Goal: Task Accomplishment & Management: Complete application form

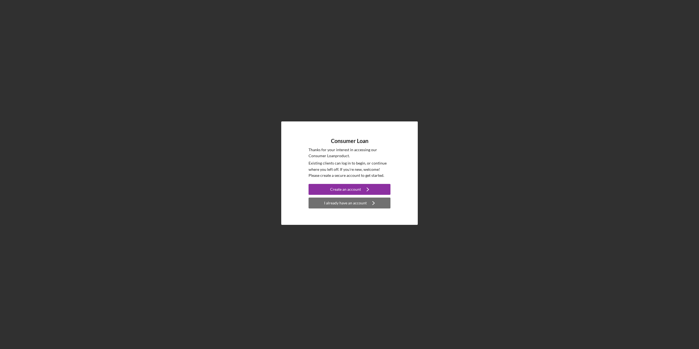
click at [348, 203] on div "I already have an account" at bounding box center [345, 203] width 43 height 11
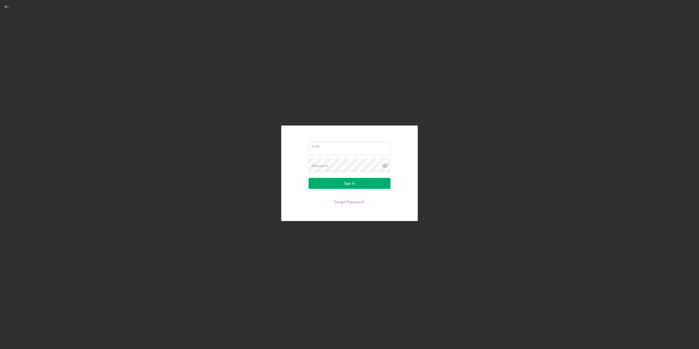
type input "[DOMAIN_NAME][EMAIL_ADDRESS][DOMAIN_NAME]"
click at [340, 185] on button "Sign In" at bounding box center [350, 183] width 82 height 11
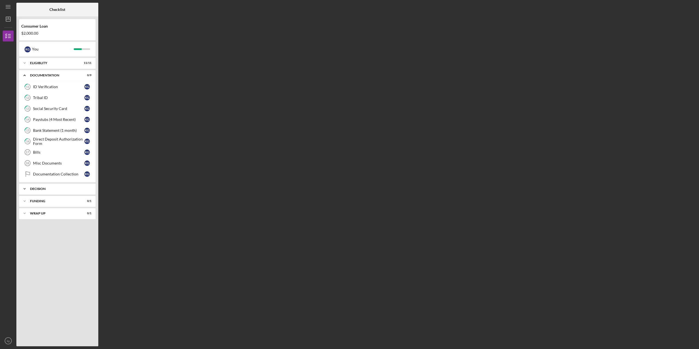
click at [26, 188] on icon "Icon/Expander" at bounding box center [24, 188] width 11 height 11
click at [37, 201] on div "Pre-Approval Phase" at bounding box center [58, 200] width 51 height 4
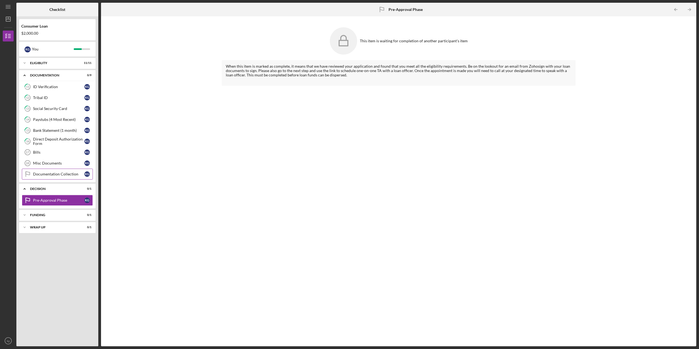
click at [39, 174] on div "Documentation Collection" at bounding box center [58, 174] width 51 height 4
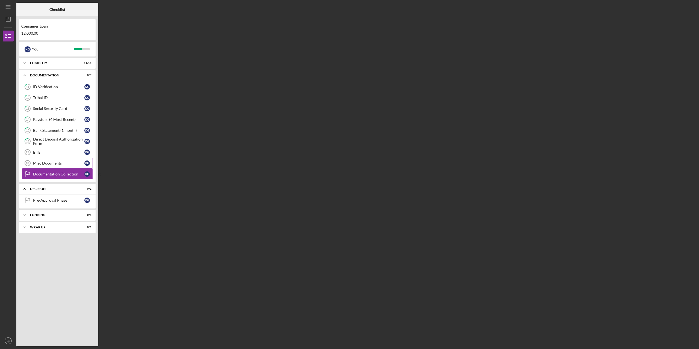
click at [40, 162] on div "Misc Documents" at bounding box center [58, 163] width 51 height 4
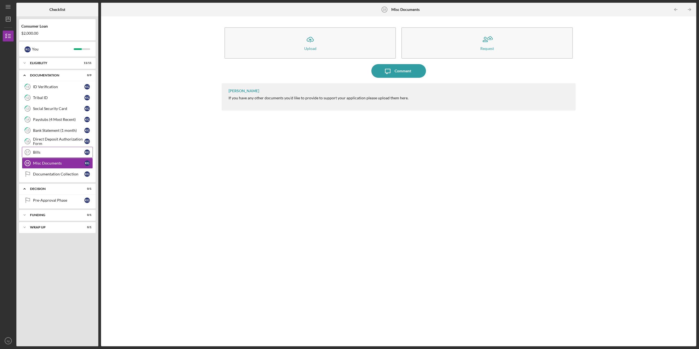
click at [40, 151] on div "Bills" at bounding box center [58, 152] width 51 height 4
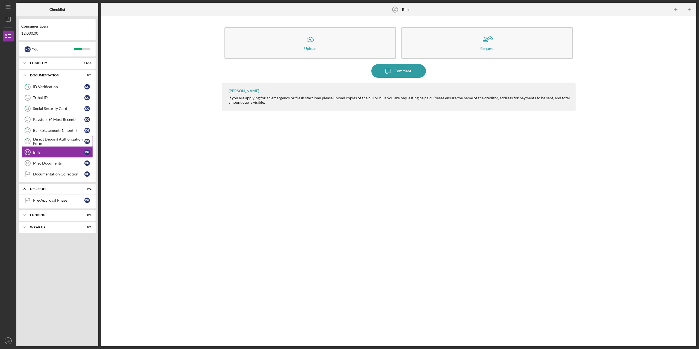
click at [44, 141] on div "Direct Deposit Authorization Form" at bounding box center [58, 141] width 51 height 9
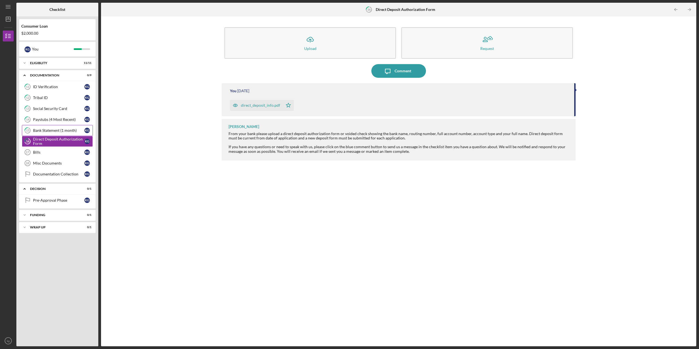
click at [46, 129] on div "Bank Statement (1 month)" at bounding box center [58, 130] width 51 height 4
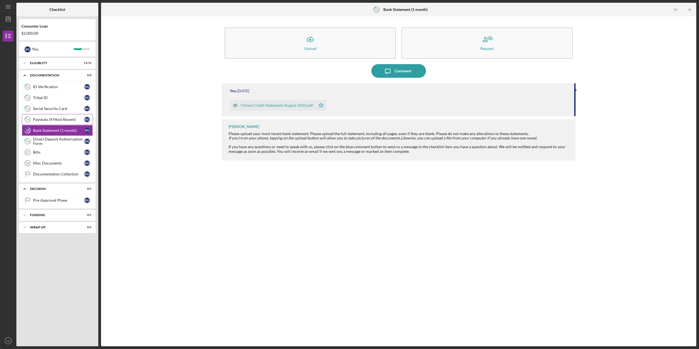
click at [47, 119] on div "Paystubs (4 Most Recent)" at bounding box center [58, 119] width 51 height 4
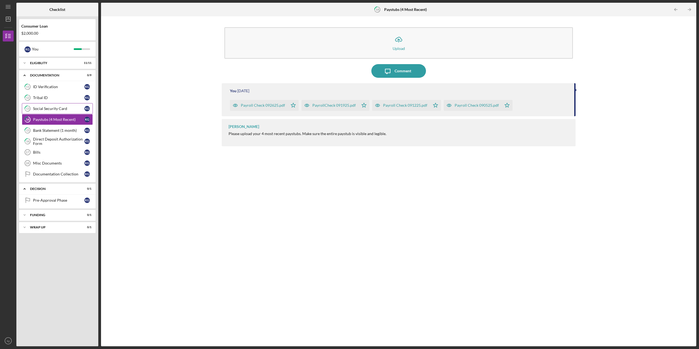
click at [43, 108] on div "Social Security Card" at bounding box center [58, 108] width 51 height 4
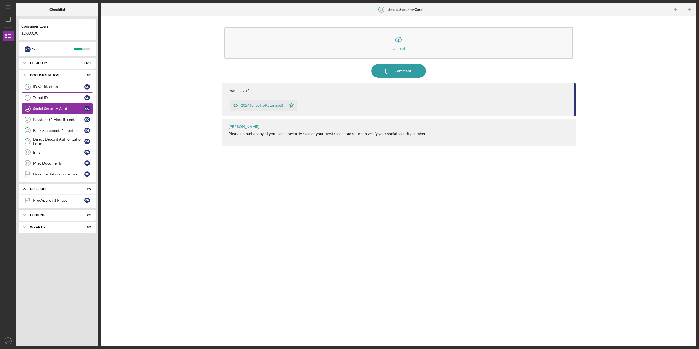
click at [45, 97] on div "Tribal ID" at bounding box center [58, 98] width 51 height 4
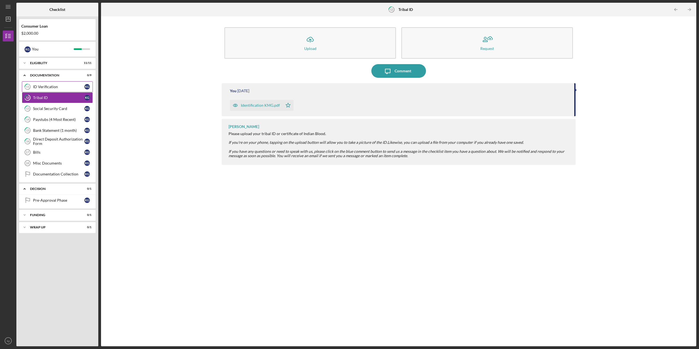
click at [45, 87] on div "ID Verification" at bounding box center [58, 87] width 51 height 4
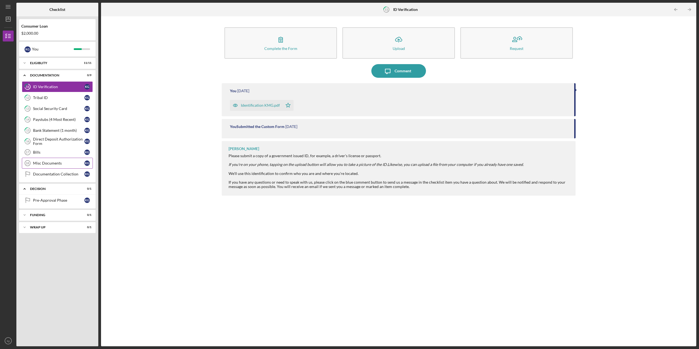
click at [44, 164] on div "Misc Documents" at bounding box center [58, 163] width 51 height 4
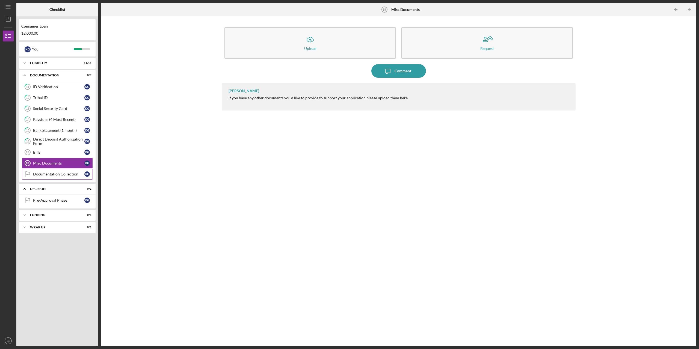
click at [42, 173] on div "Documentation Collection" at bounding box center [58, 174] width 51 height 4
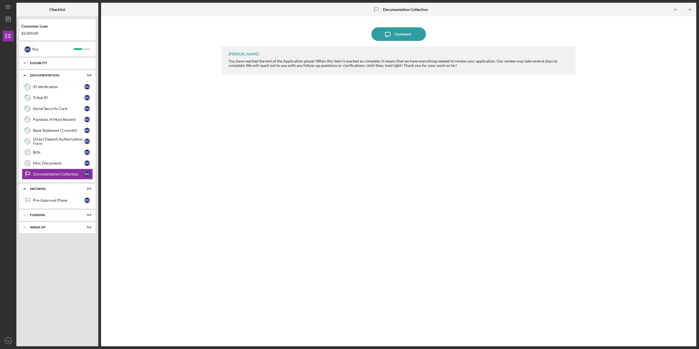
click at [40, 63] on div "Eligiblity" at bounding box center [59, 62] width 59 height 3
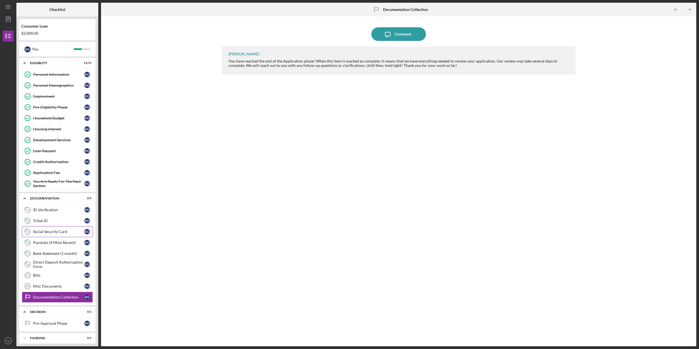
scroll to position [15, 0]
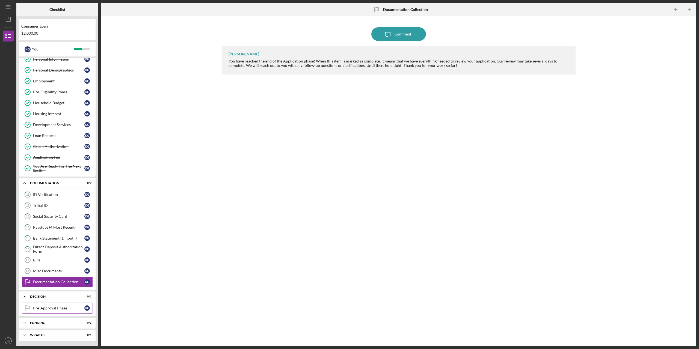
click at [42, 308] on div "Pre-Approval Phase" at bounding box center [58, 308] width 51 height 4
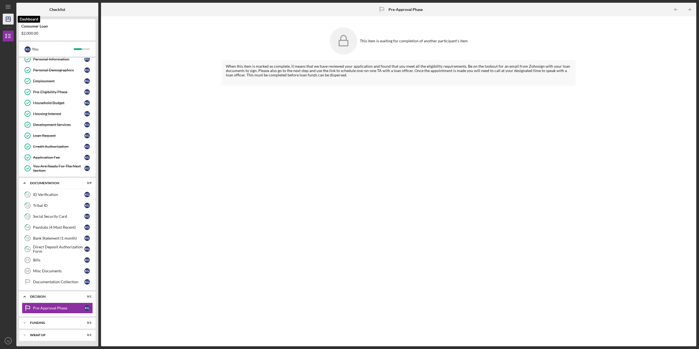
click at [7, 20] on icon "Icon/Dashboard" at bounding box center [8, 19] width 14 height 14
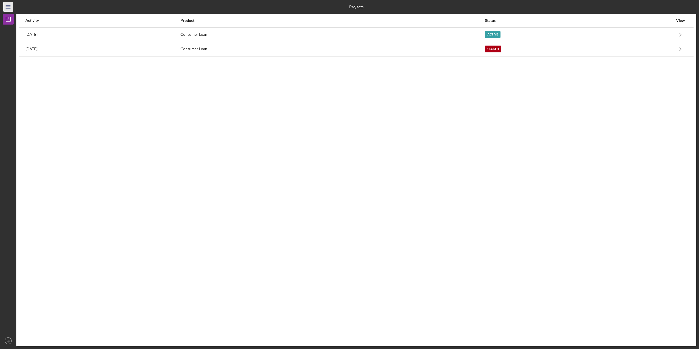
click at [7, 8] on icon "Icon/Menu" at bounding box center [8, 7] width 12 height 12
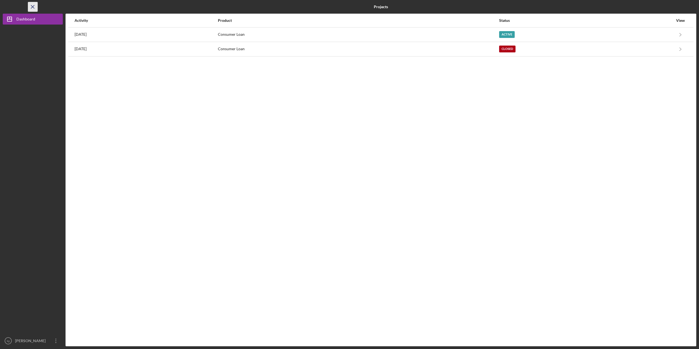
click at [32, 7] on icon "Icon/Menu Close" at bounding box center [33, 7] width 12 height 12
